Goal: Transaction & Acquisition: Book appointment/travel/reservation

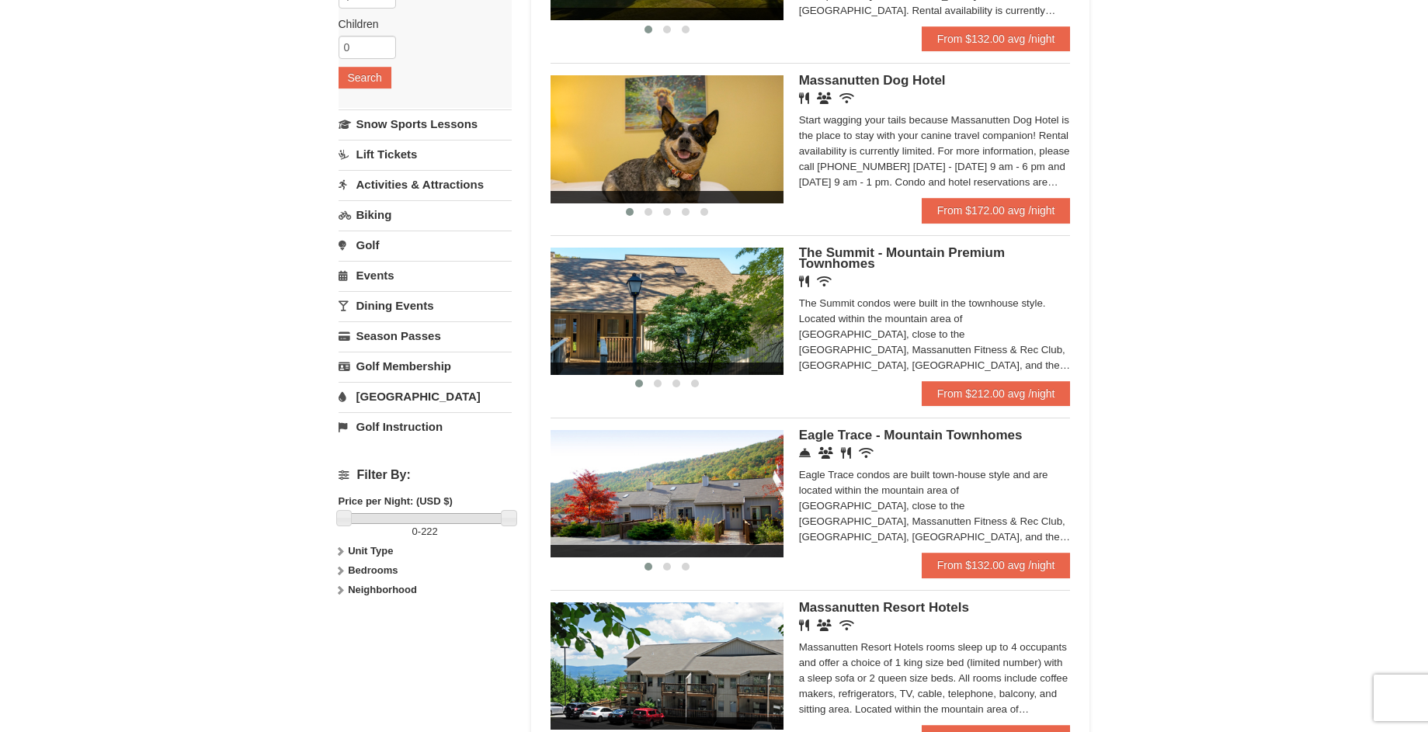
scroll to position [311, 0]
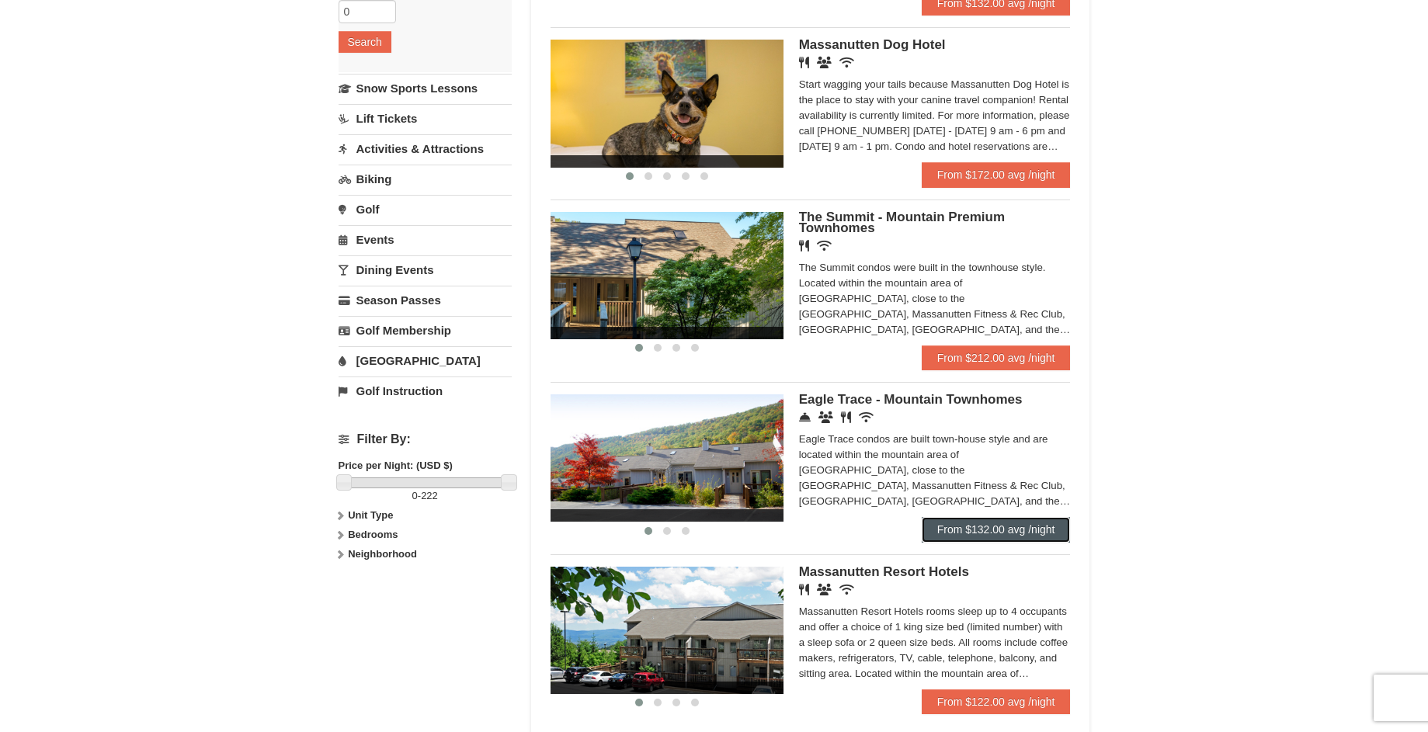
click at [948, 531] on link "From $132.00 avg /night" at bounding box center [996, 529] width 149 height 25
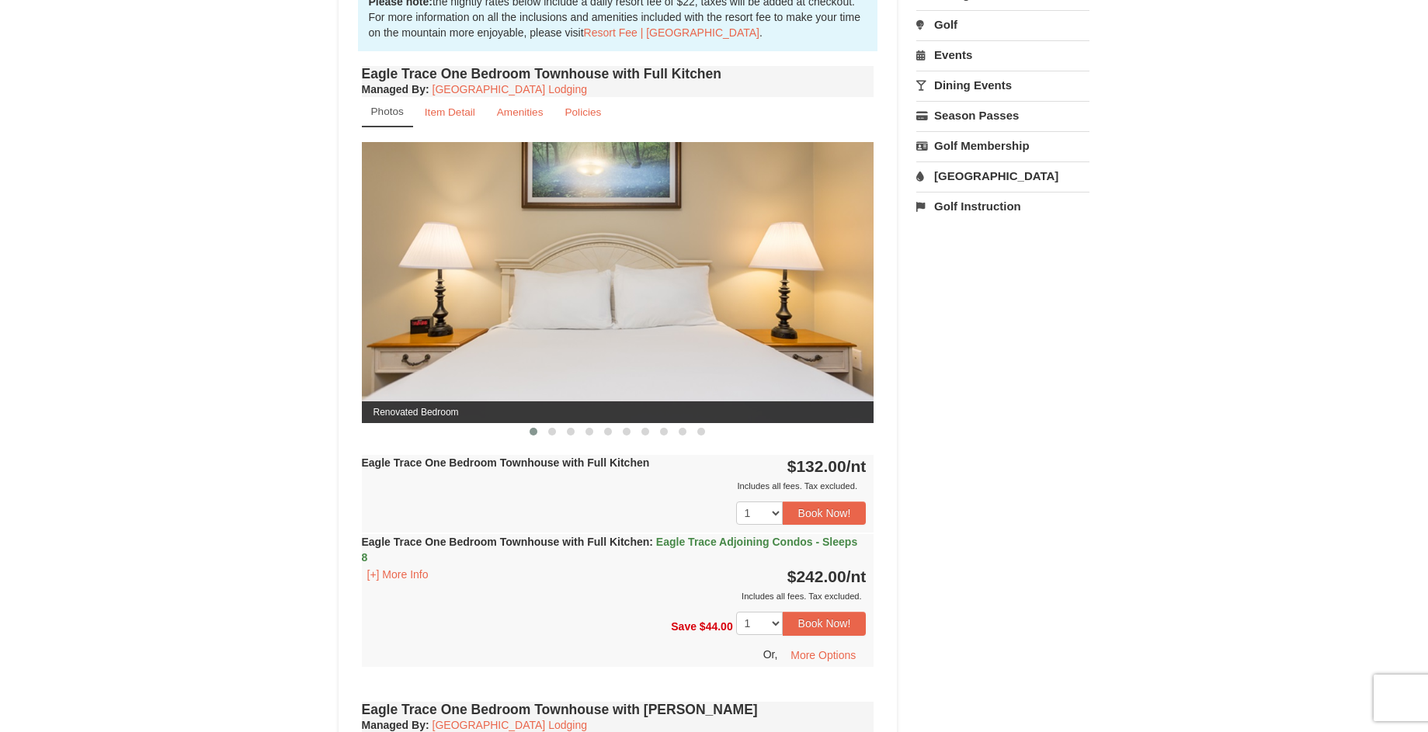
scroll to position [75, 0]
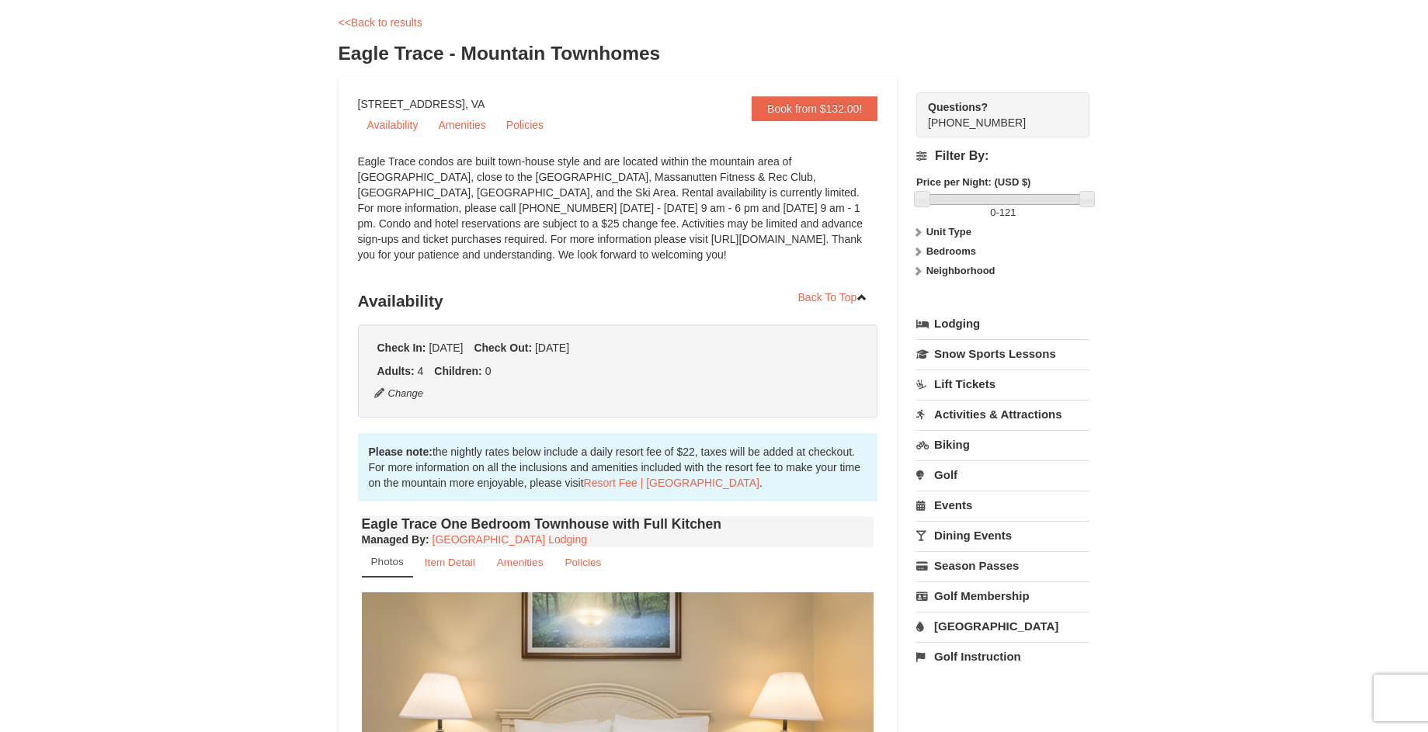
click at [954, 248] on strong "Bedrooms" at bounding box center [951, 251] width 50 height 12
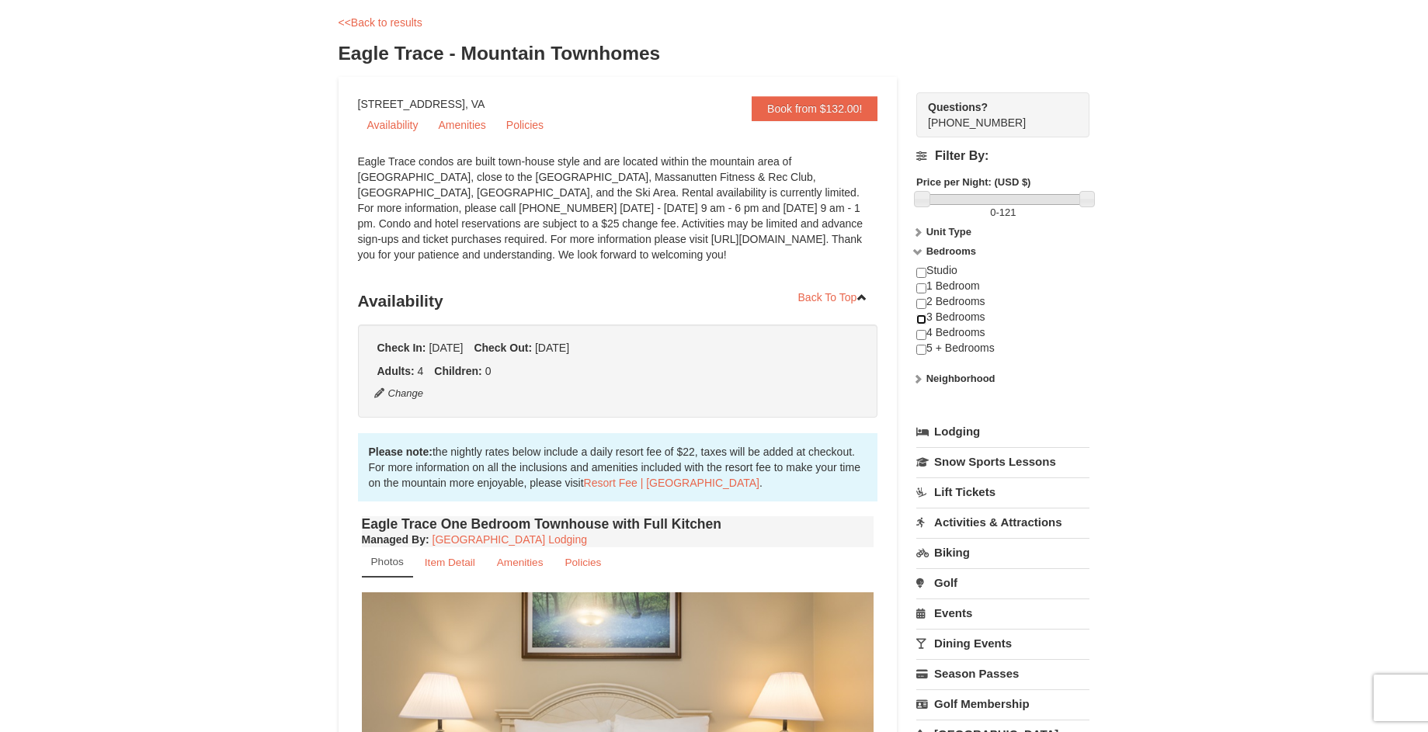
click at [922, 320] on input "checkbox" at bounding box center [921, 319] width 10 height 10
checkbox input "true"
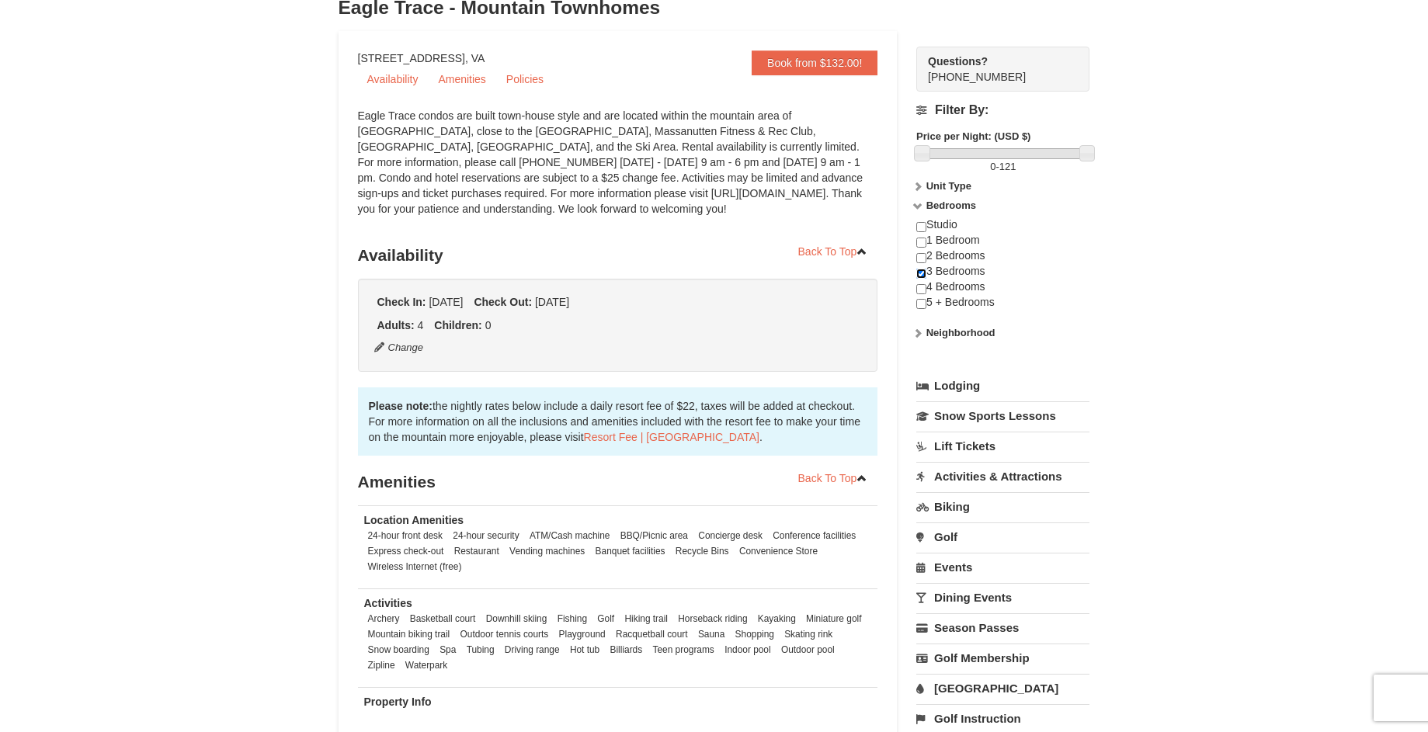
scroll to position [54, 0]
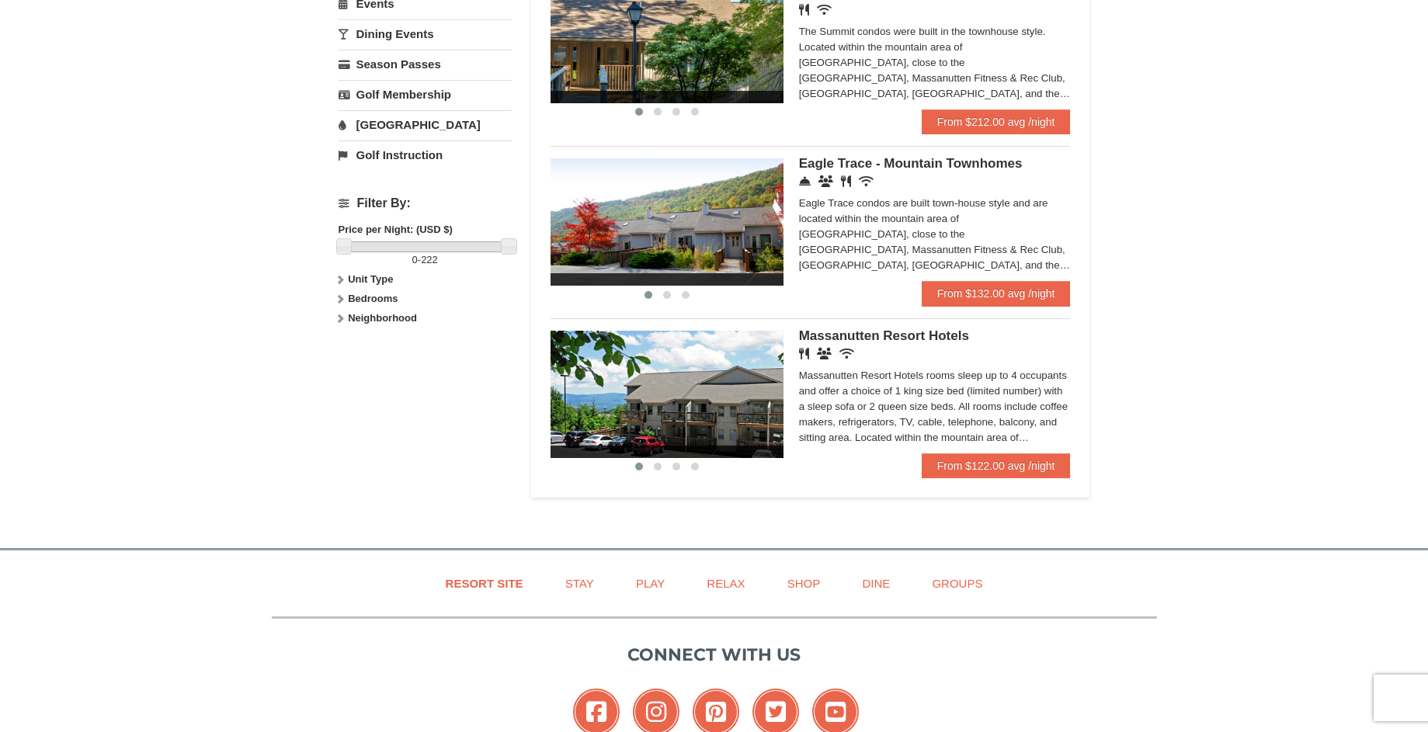
scroll to position [269, 0]
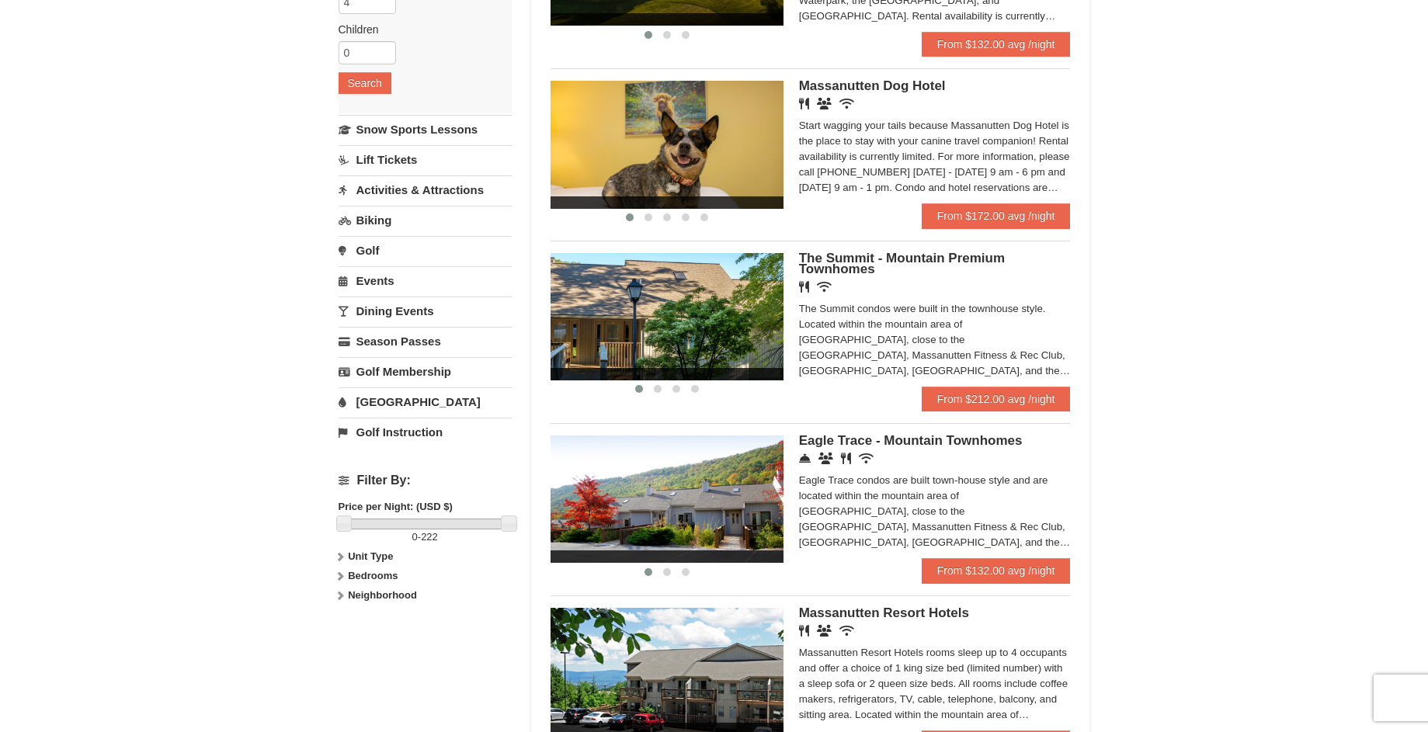
click at [354, 558] on strong "Unit Type" at bounding box center [370, 557] width 45 height 12
click at [362, 608] on strong "Bedrooms" at bounding box center [373, 607] width 50 height 12
click at [343, 675] on input "checkbox" at bounding box center [344, 674] width 10 height 10
checkbox input "true"
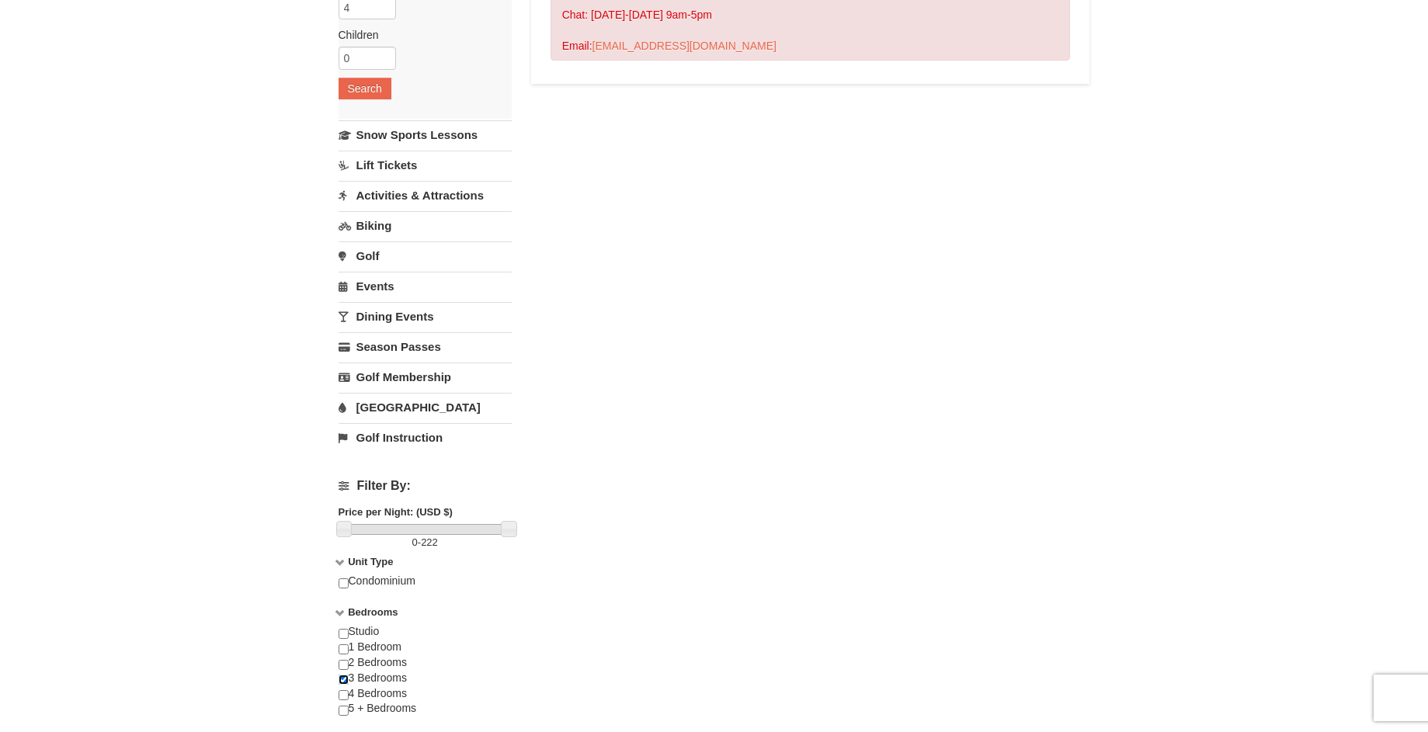
scroll to position [0, 0]
